Goal: Information Seeking & Learning: Learn about a topic

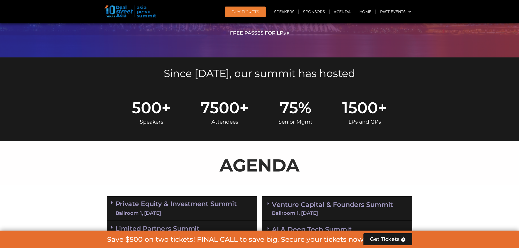
scroll to position [273, 0]
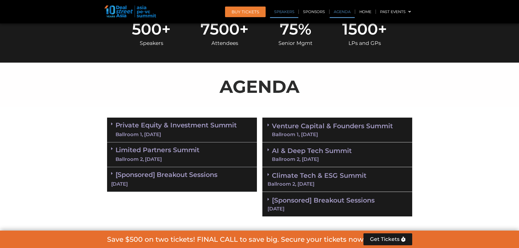
click at [291, 15] on link "Speakers" at bounding box center [284, 11] width 28 height 13
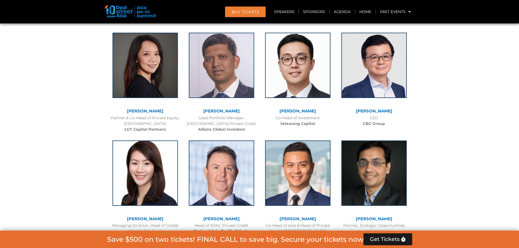
scroll to position [0, 0]
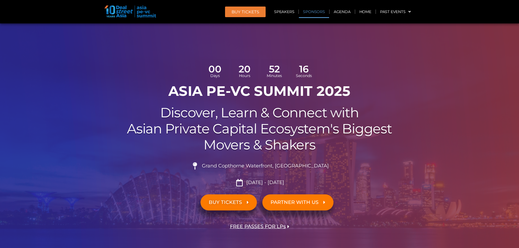
click at [308, 12] on link "Sponsors" at bounding box center [314, 11] width 30 height 13
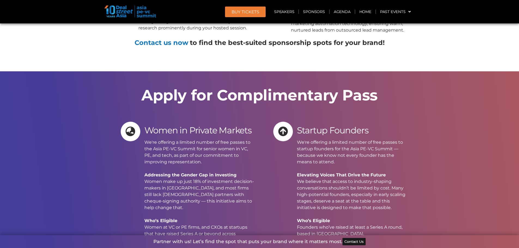
scroll to position [5330, 0]
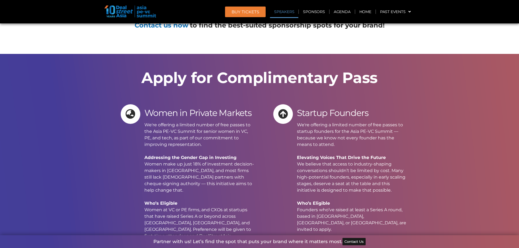
click at [289, 13] on link "Speakers" at bounding box center [284, 11] width 28 height 13
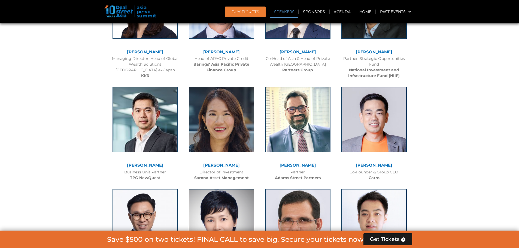
scroll to position [622, 0]
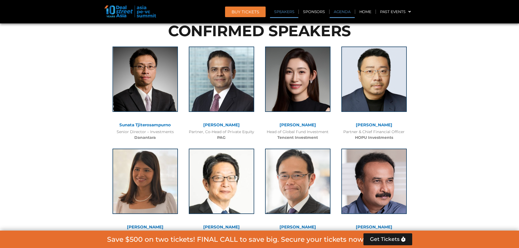
click at [343, 14] on link "Agenda" at bounding box center [342, 11] width 25 height 13
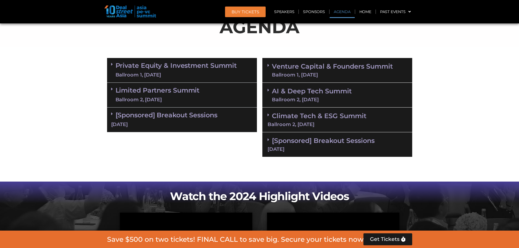
scroll to position [315, 0]
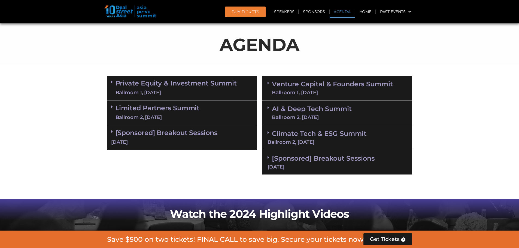
click at [191, 82] on link "Private Equity & Investment Summit Ballroom 1, [DATE]" at bounding box center [177, 88] width 122 height 16
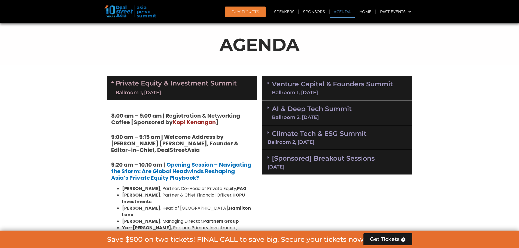
click at [191, 82] on link "Private Equity & Investment Summit Ballroom 1, [DATE]" at bounding box center [177, 88] width 122 height 16
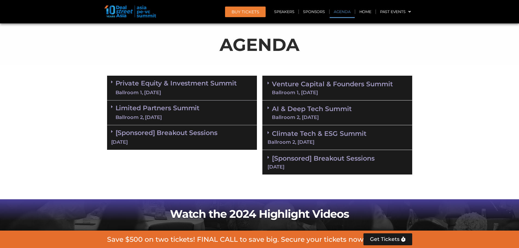
click at [186, 101] on div "Limited Partners [GEOGRAPHIC_DATA] 2, [DATE]" at bounding box center [182, 113] width 150 height 25
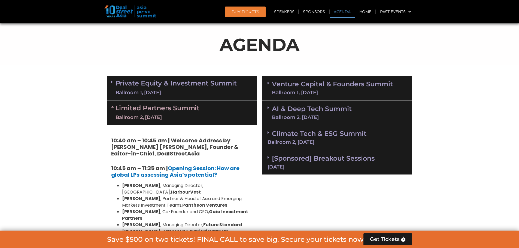
click at [186, 101] on div "Limited Partners [GEOGRAPHIC_DATA] 2, [DATE]" at bounding box center [182, 113] width 150 height 25
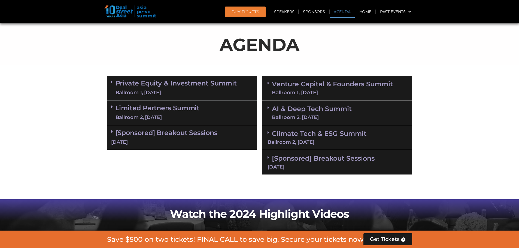
click at [172, 136] on link "[Sponsored] Breakout Sessions [DATE]" at bounding box center [182, 137] width 142 height 17
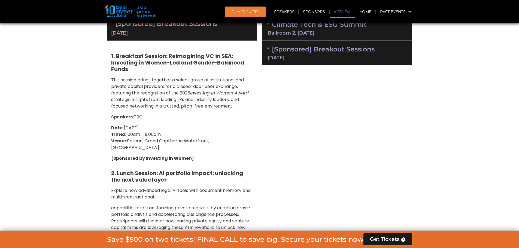
scroll to position [342, 0]
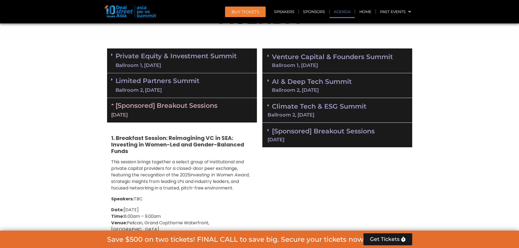
click at [172, 110] on div "[Sponsored] Breakout Sessions [DATE]" at bounding box center [182, 110] width 150 height 25
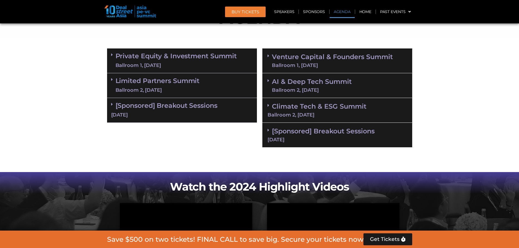
click at [315, 112] on div "Climate Tech & ESG Summit Ballroom 2, [DATE]" at bounding box center [338, 110] width 150 height 25
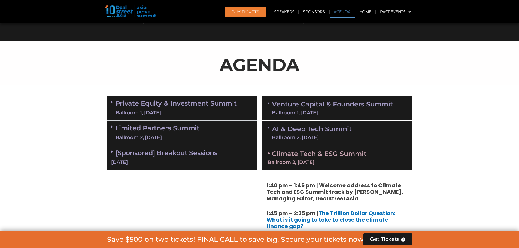
scroll to position [287, 0]
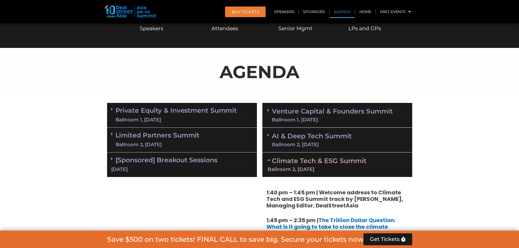
click at [309, 162] on link "Climate Tech & ESG Summit Ballroom 2, [DATE]" at bounding box center [338, 164] width 140 height 15
click at [312, 117] on div "Ballroom 1, [DATE]" at bounding box center [332, 119] width 121 height 5
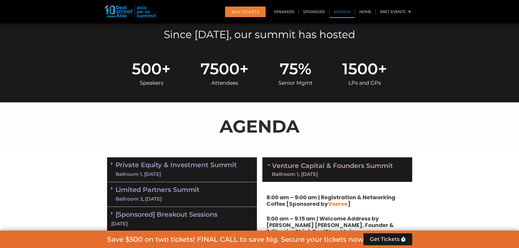
scroll to position [342, 0]
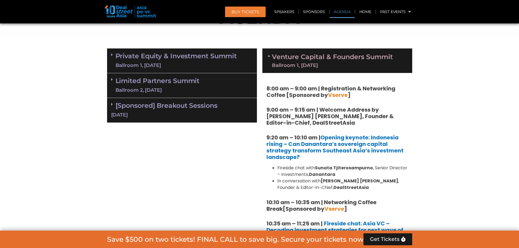
click at [329, 72] on div "Venture Capital & Founders​ Summit Ballroom 1, [DATE]" at bounding box center [338, 61] width 150 height 25
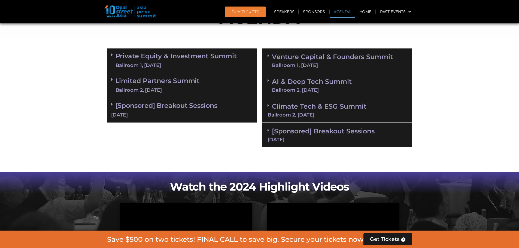
click at [183, 114] on div "[DATE]" at bounding box center [182, 115] width 142 height 7
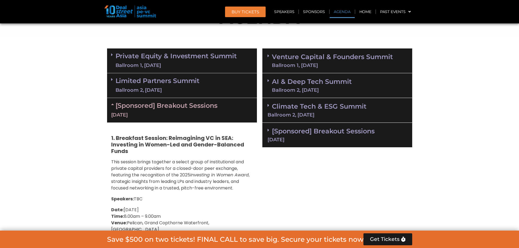
click at [183, 114] on div "[DATE]" at bounding box center [182, 115] width 142 height 7
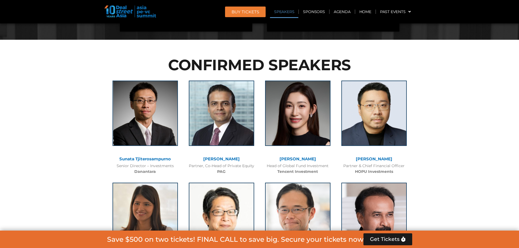
scroll to position [533, 0]
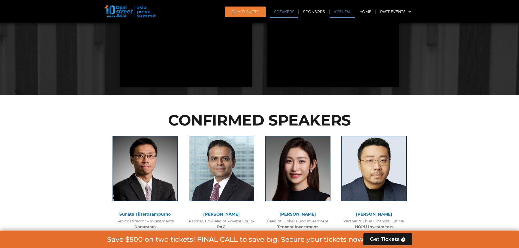
click at [351, 11] on link "Agenda" at bounding box center [342, 11] width 25 height 13
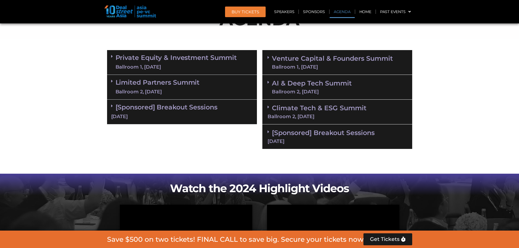
scroll to position [315, 0]
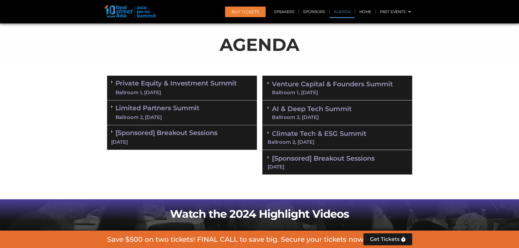
click at [162, 151] on div "Private Equity & Investment Summit Ballroom 1, [DATE] 8:00 am – 9:00 am | Regis…" at bounding box center [181, 125] width 155 height 105
click at [171, 117] on div "Ballroom 2, [DATE]" at bounding box center [158, 117] width 84 height 7
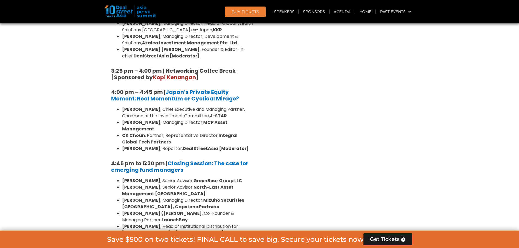
scroll to position [832, 0]
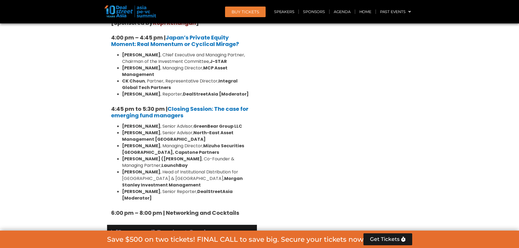
click at [186, 239] on div "[DATE]" at bounding box center [182, 242] width 142 height 7
click at [185, 239] on div "[DATE]" at bounding box center [182, 242] width 142 height 7
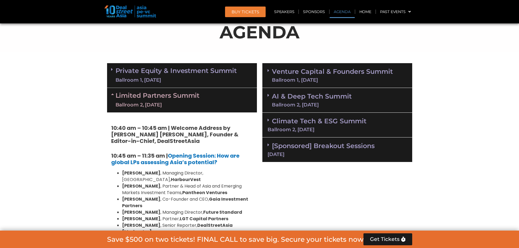
scroll to position [287, 0]
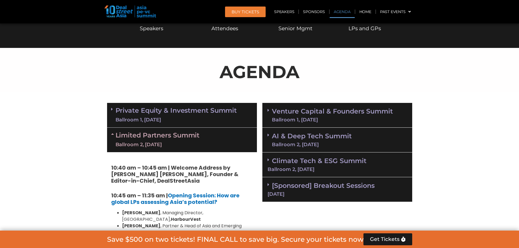
click at [297, 112] on link "Venture Capital & Founders​ Summit Ballroom 1, [DATE]" at bounding box center [332, 115] width 121 height 14
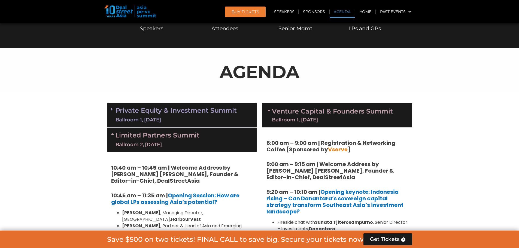
click at [292, 112] on link "Venture Capital & Founders​ Summit Ballroom 1, [DATE]" at bounding box center [332, 115] width 121 height 14
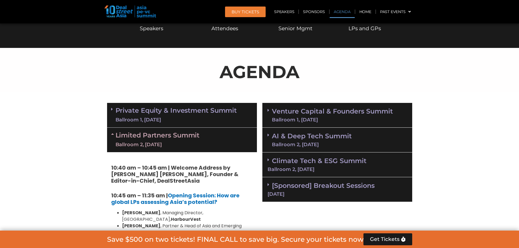
click at [307, 143] on div "Ballroom 2, [DATE]" at bounding box center [312, 144] width 80 height 5
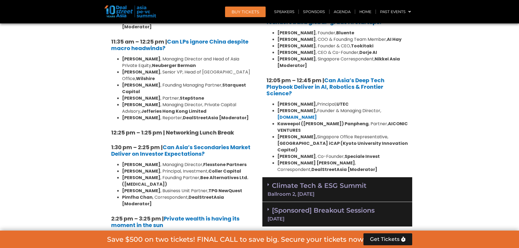
scroll to position [533, 0]
click at [385, 192] on div "Ballroom 2, [DATE]" at bounding box center [338, 194] width 140 height 5
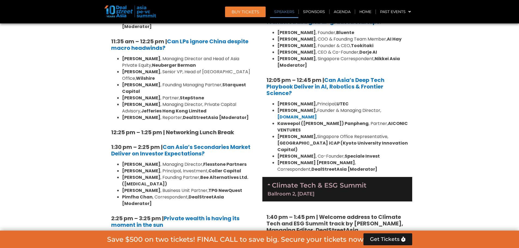
click at [382, 177] on div "Climate Tech & ESG Summit Ballroom 2, [DATE]" at bounding box center [338, 189] width 150 height 25
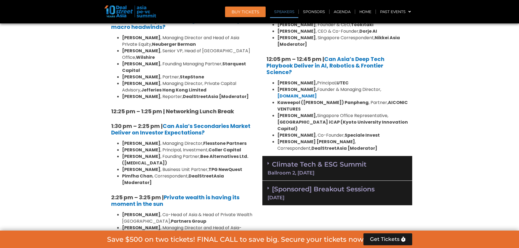
scroll to position [560, 0]
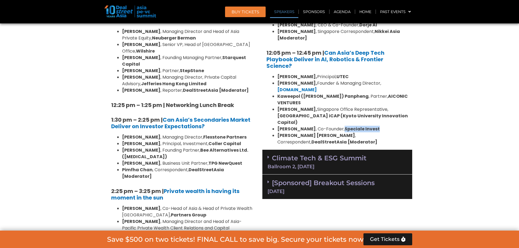
drag, startPoint x: 381, startPoint y: 116, endPoint x: 346, endPoint y: 118, distance: 34.9
click at [346, 126] on li "[PERSON_NAME] , Co-Founder, Speciale Invest" at bounding box center [342, 129] width 131 height 7
copy strong "Speciale Invest"
click at [296, 154] on link "Climate Tech & ESG Summit Ballroom 2, [DATE]" at bounding box center [338, 161] width 140 height 15
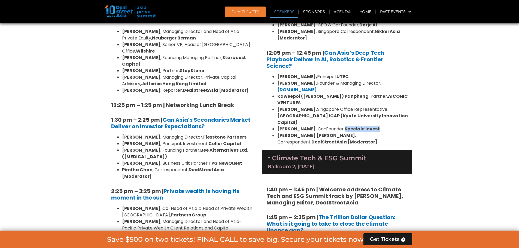
click at [296, 154] on link "Climate Tech & ESG Summit Ballroom 2, [DATE]" at bounding box center [338, 161] width 140 height 15
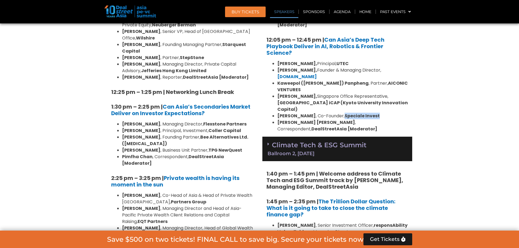
scroll to position [614, 0]
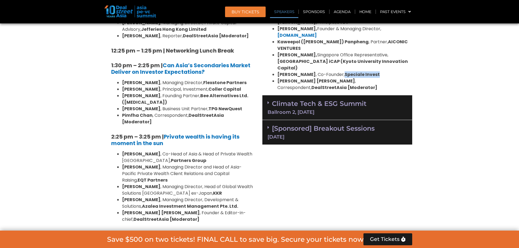
click at [295, 125] on link "[Sponsored] Breakout Sessions [DATE]" at bounding box center [338, 132] width 140 height 15
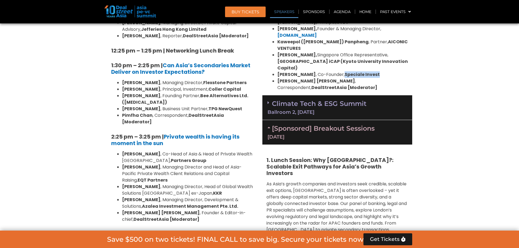
click at [293, 110] on div "Ballroom 2, [DATE]" at bounding box center [338, 112] width 140 height 5
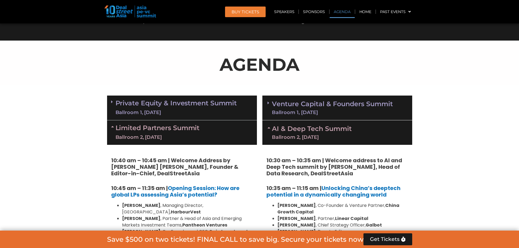
scroll to position [233, 0]
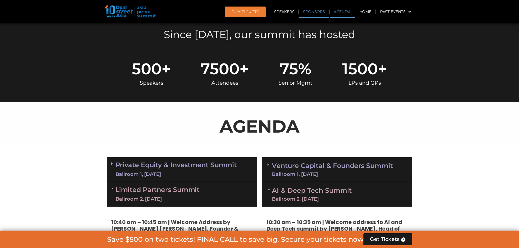
click at [304, 11] on link "Sponsors" at bounding box center [314, 11] width 30 height 13
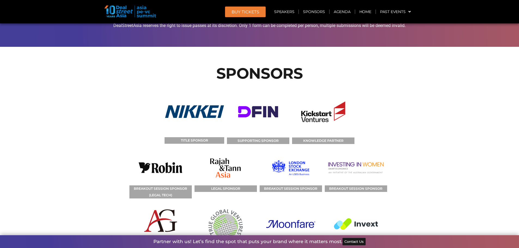
scroll to position [7312, 0]
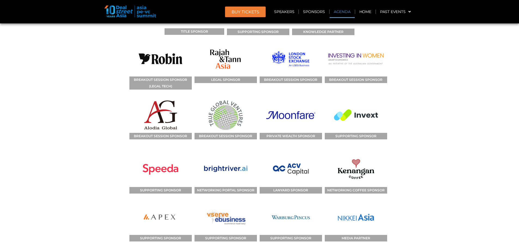
click at [335, 11] on link "Agenda" at bounding box center [342, 11] width 25 height 13
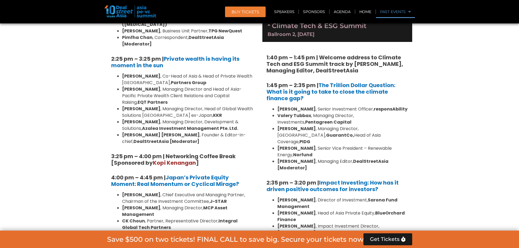
click at [396, 12] on link "Past Events" at bounding box center [395, 11] width 39 height 13
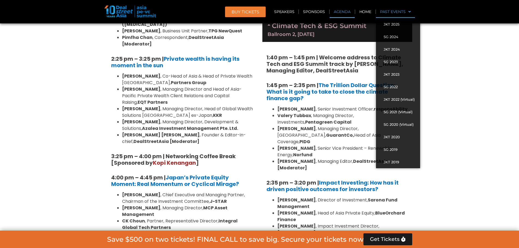
scroll to position [315, 0]
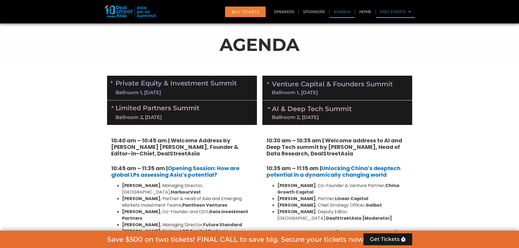
click at [396, 12] on link "Past Events" at bounding box center [395, 11] width 39 height 13
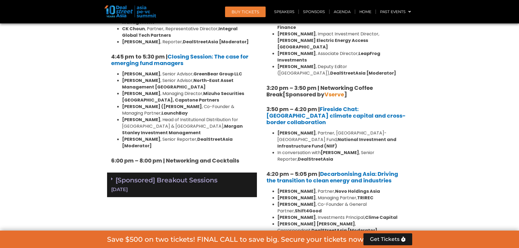
scroll to position [887, 0]
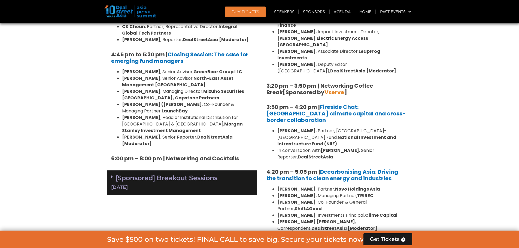
click at [123, 174] on link "[Sponsored] Breakout Sessions [DATE]" at bounding box center [182, 182] width 142 height 17
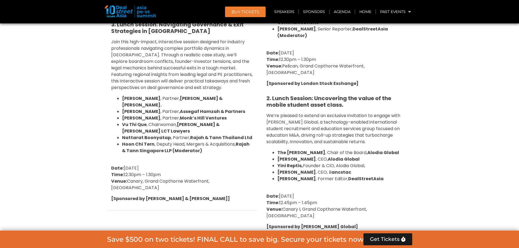
scroll to position [1378, 0]
click at [284, 13] on link "Speakers" at bounding box center [284, 11] width 28 height 13
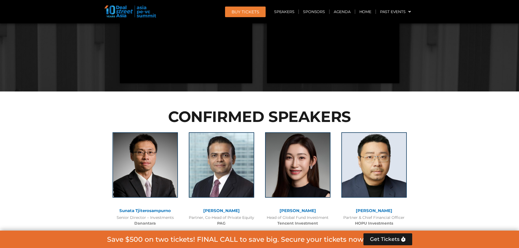
scroll to position [1788, 0]
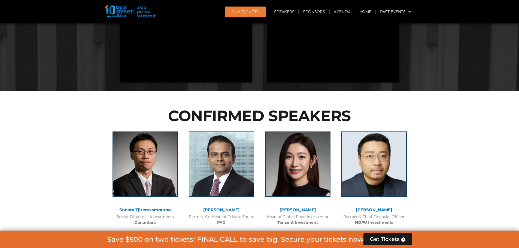
scroll to position [454, 0]
